Goal: Task Accomplishment & Management: Manage account settings

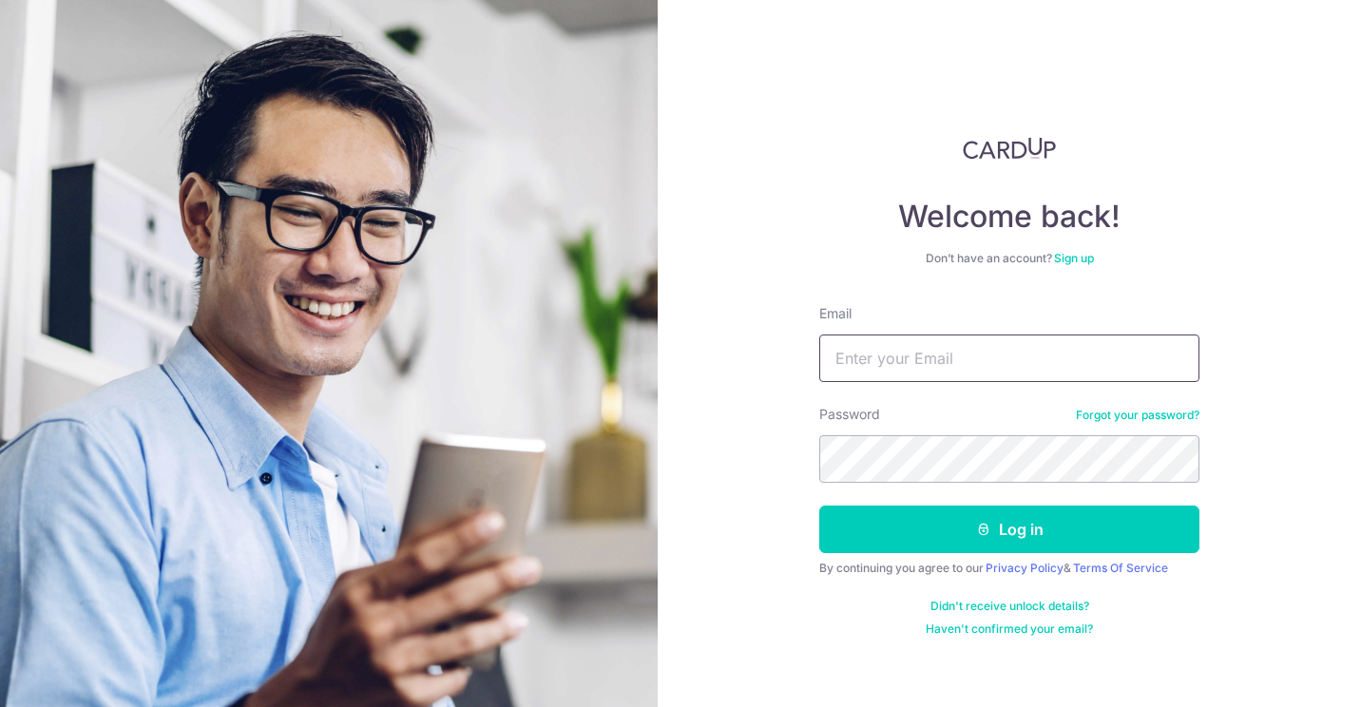
click at [1029, 360] on input "Email" at bounding box center [1009, 358] width 380 height 48
type input "lauxx248@gmail.com"
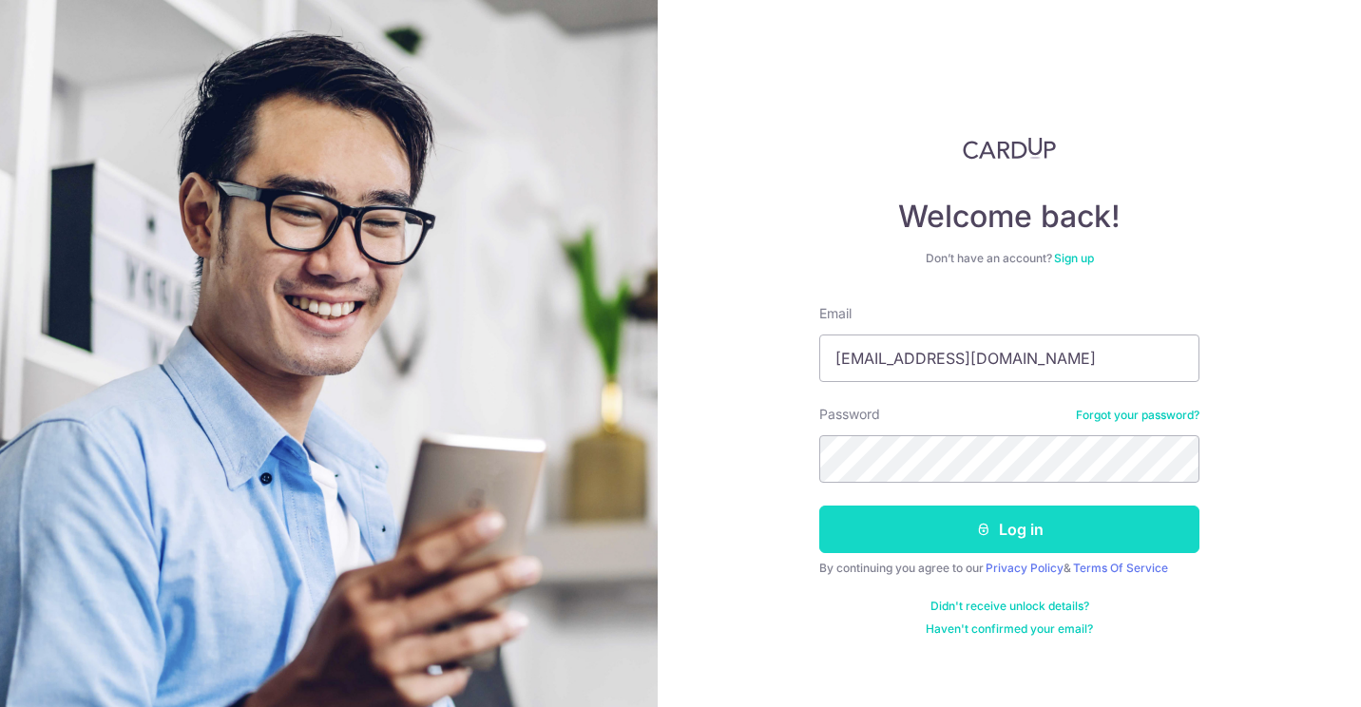
click at [1116, 533] on button "Log in" at bounding box center [1009, 529] width 380 height 48
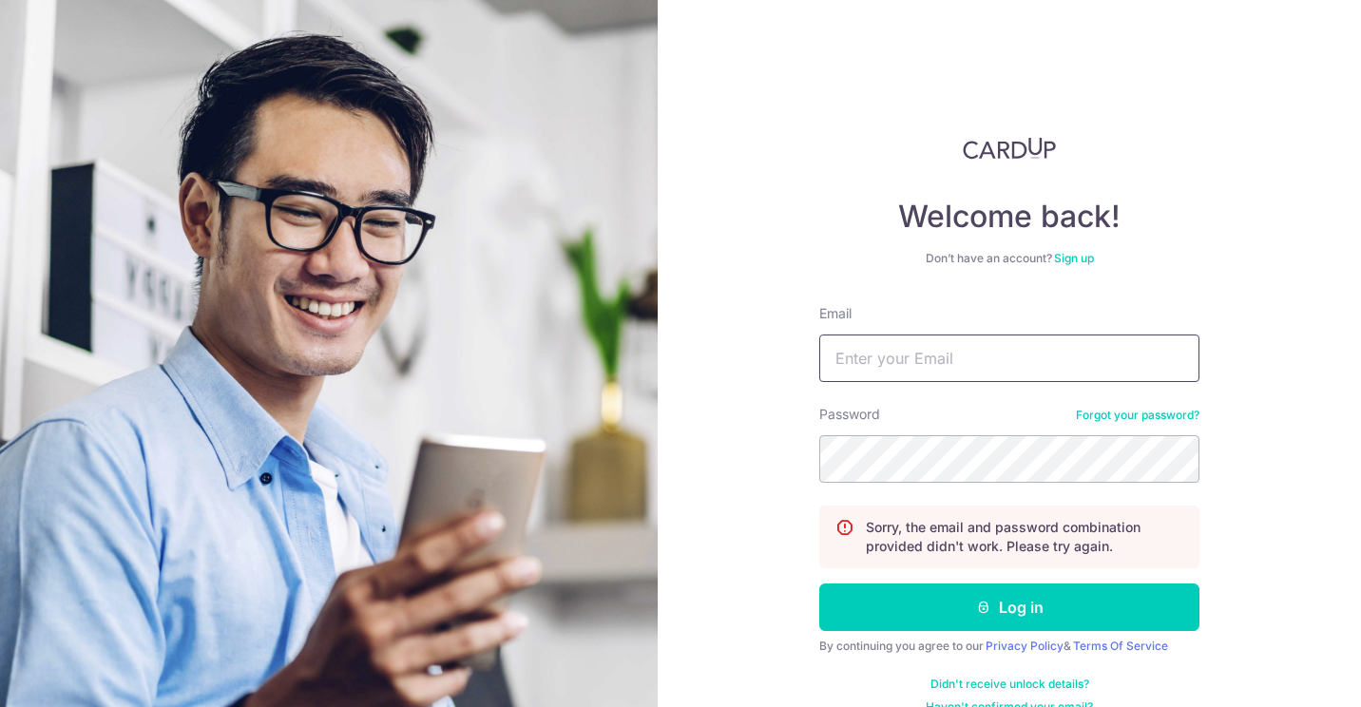
click at [984, 351] on input "Email" at bounding box center [1009, 358] width 380 height 48
type input "lau"
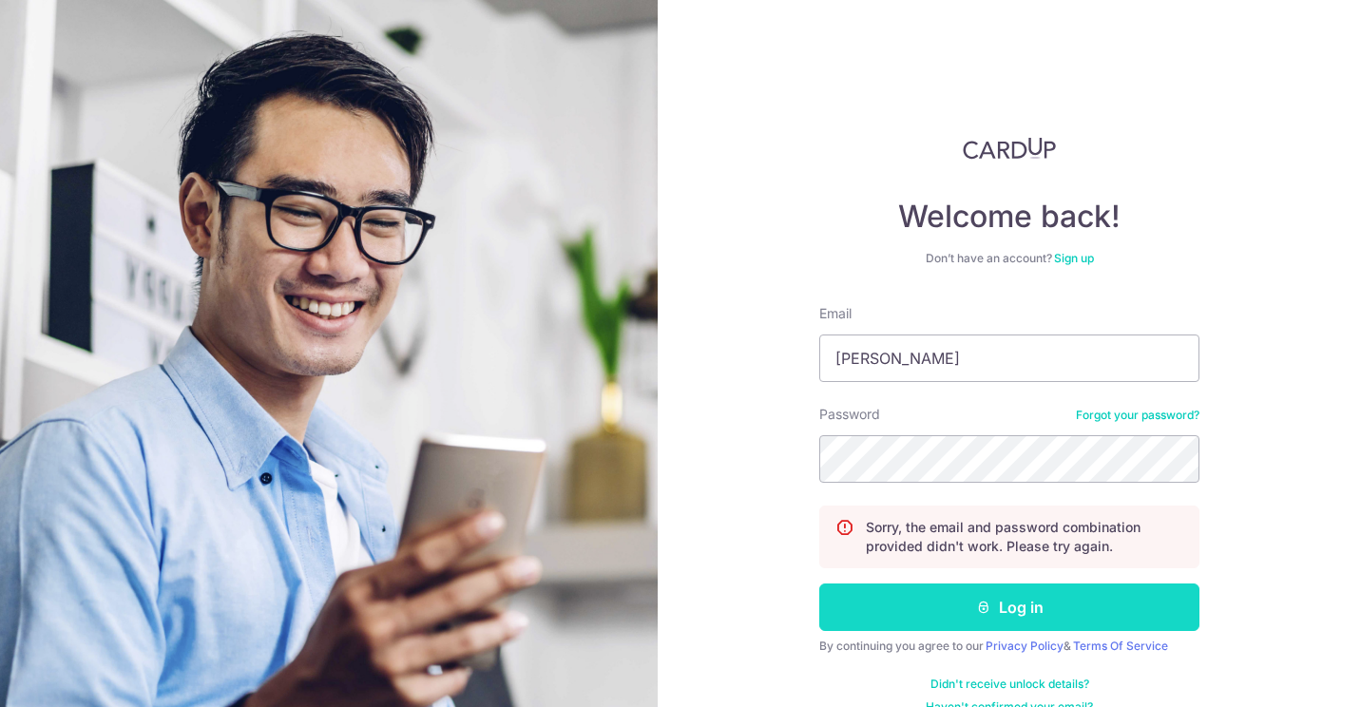
click at [1051, 598] on button "Log in" at bounding box center [1009, 607] width 380 height 48
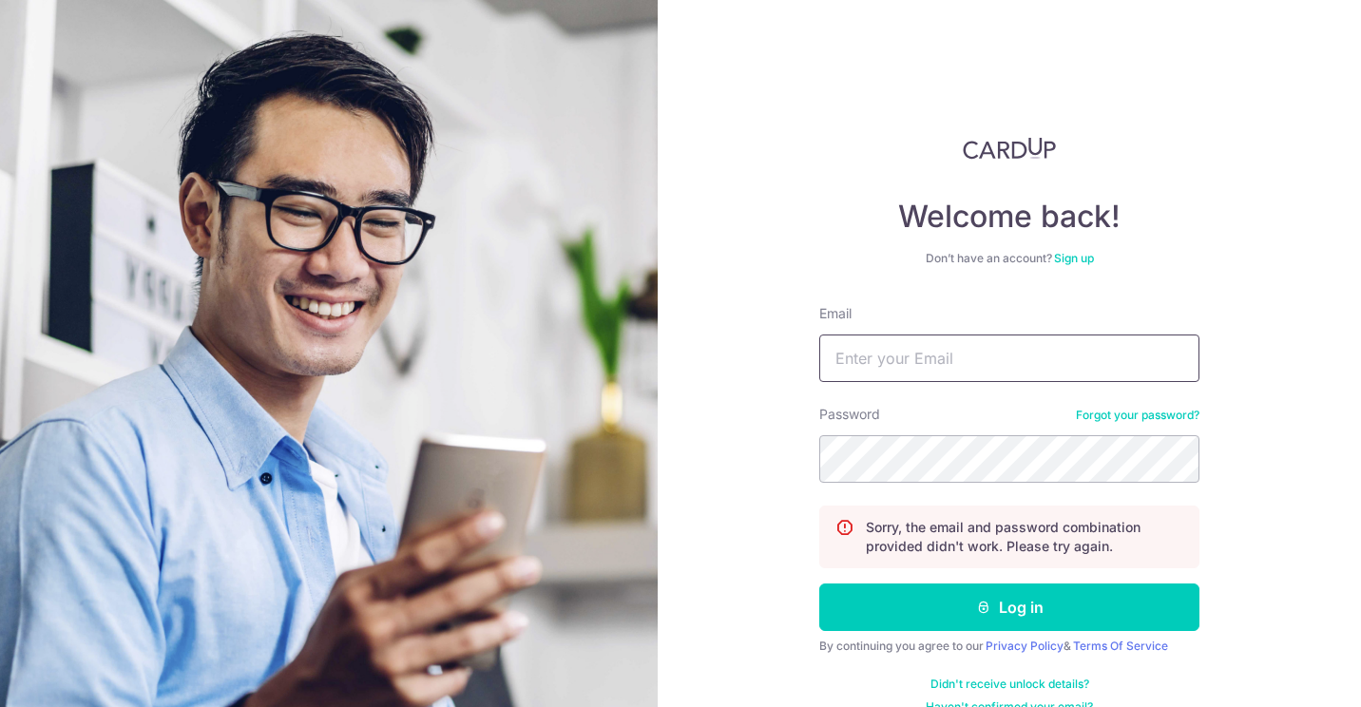
click at [957, 351] on input "Email" at bounding box center [1009, 358] width 380 height 48
type input "[EMAIL_ADDRESS][DOMAIN_NAME]"
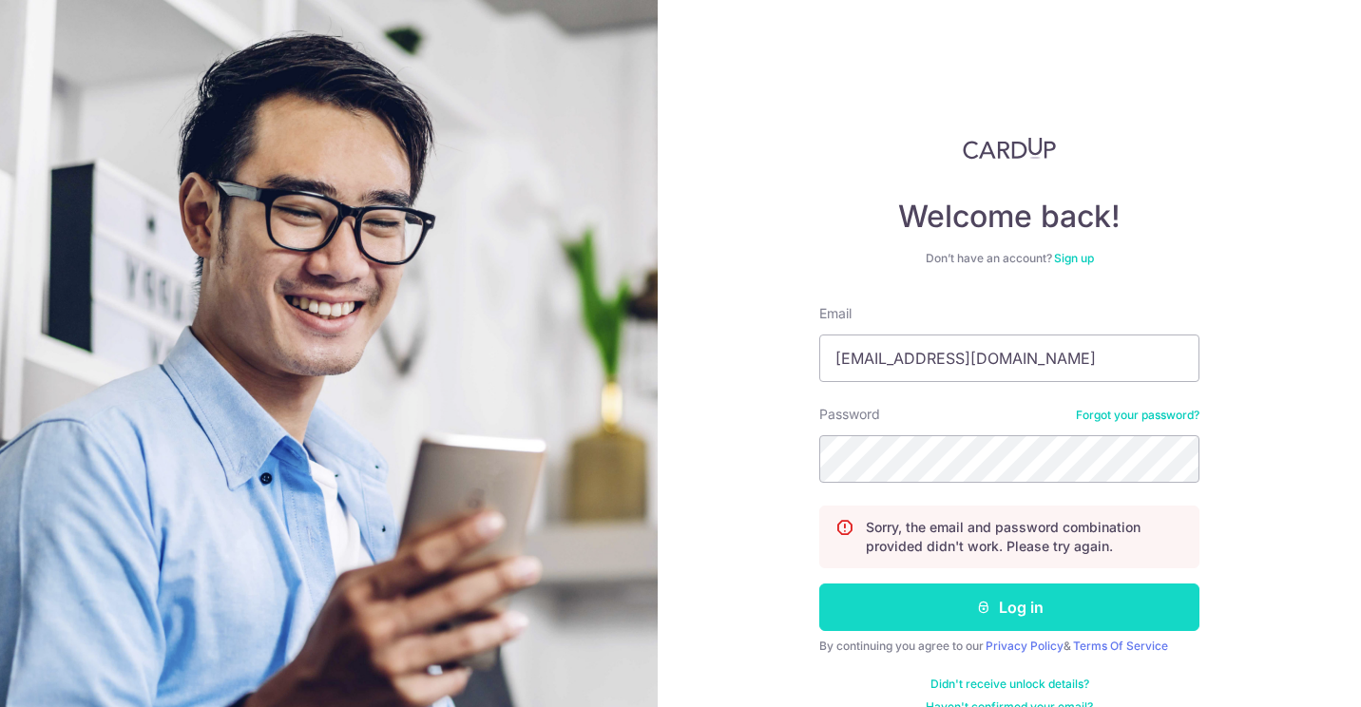
click at [1135, 608] on button "Log in" at bounding box center [1009, 607] width 380 height 48
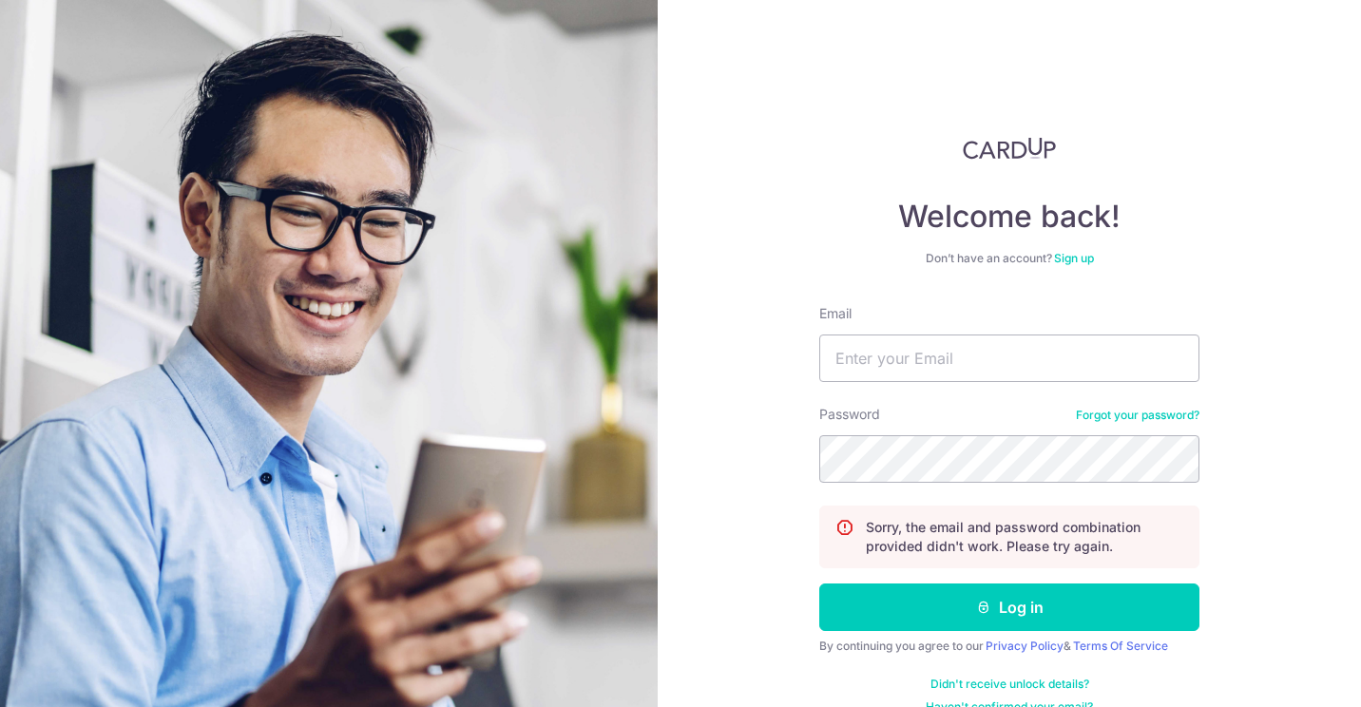
scroll to position [30, 0]
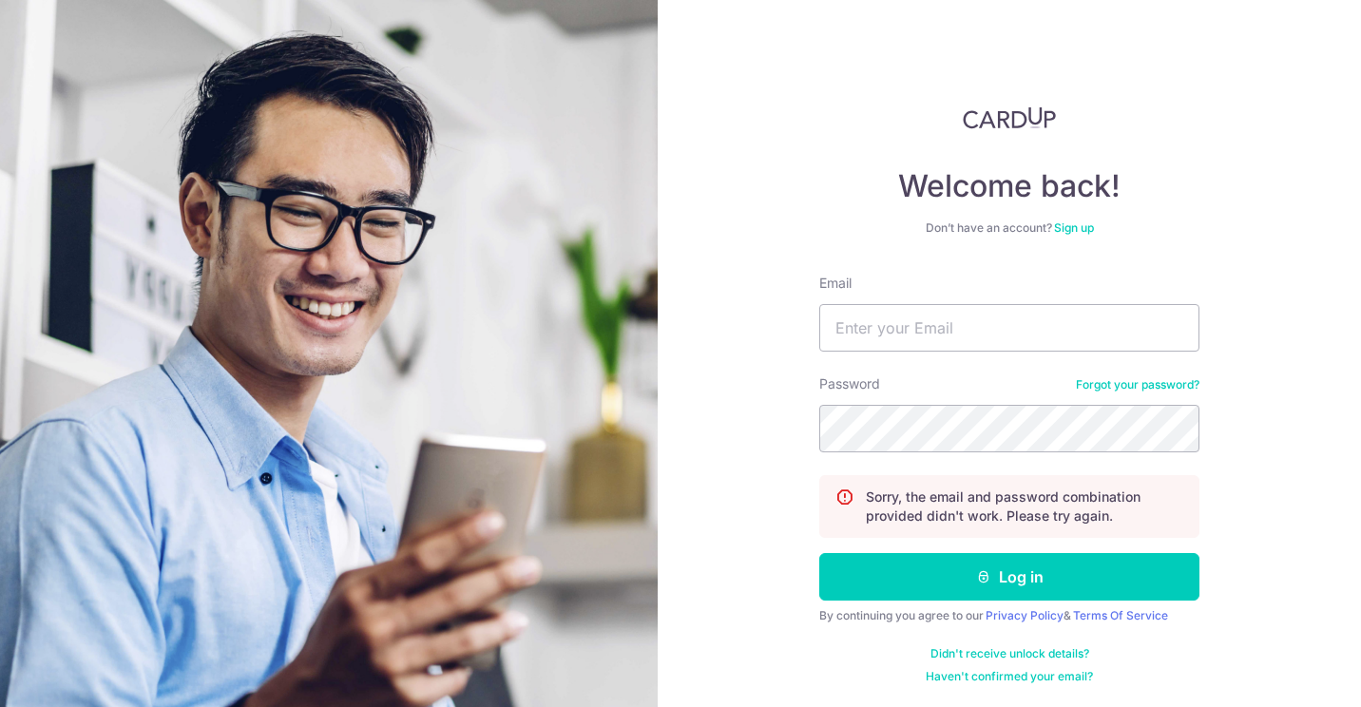
click at [1164, 380] on link "Forgot your password?" at bounding box center [1138, 384] width 124 height 15
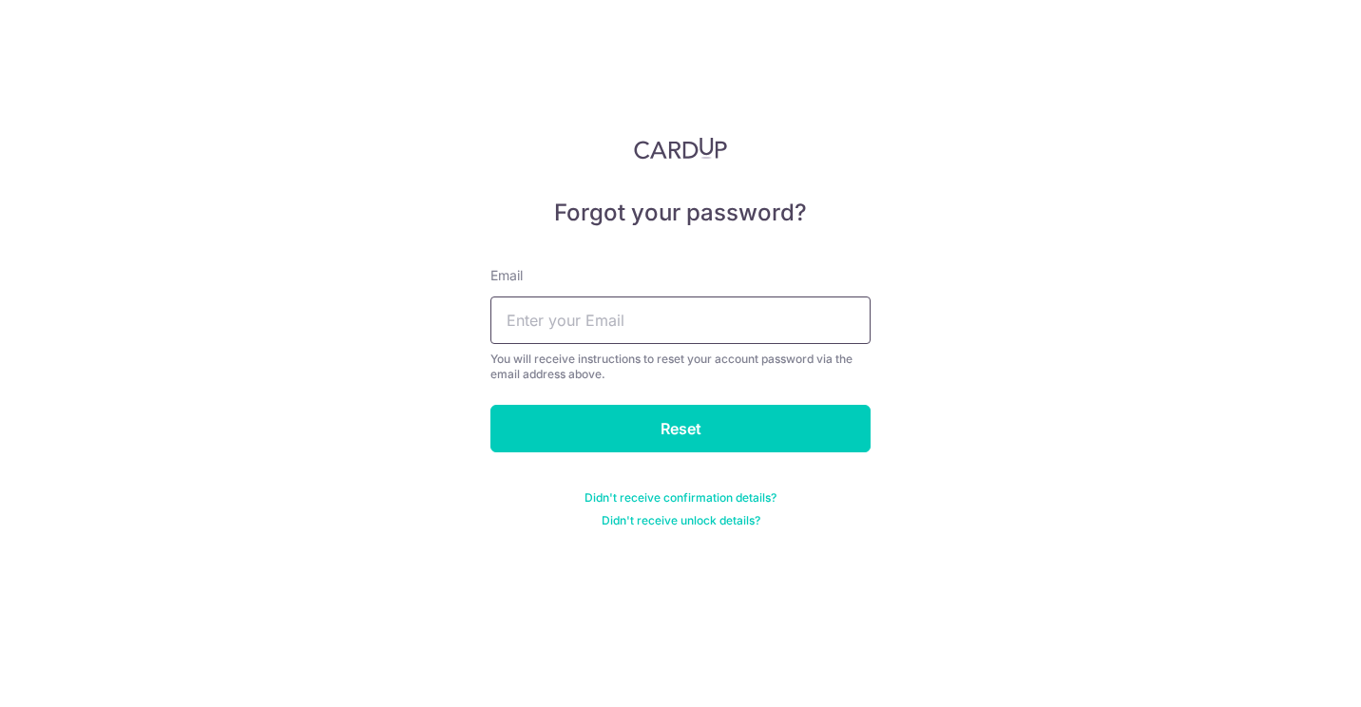
click at [689, 320] on input "text" at bounding box center [680, 320] width 380 height 48
type input "[EMAIL_ADDRESS][DOMAIN_NAME]"
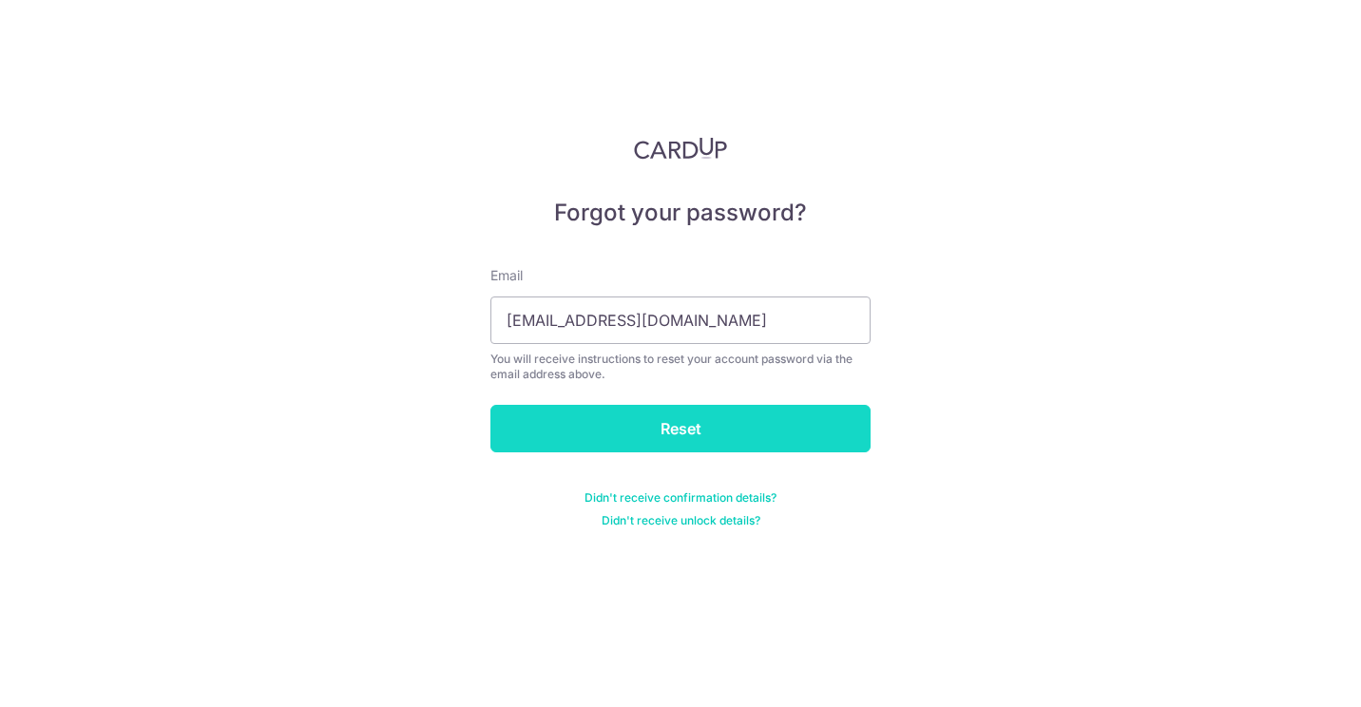
click at [719, 434] on input "Reset" at bounding box center [680, 429] width 380 height 48
